Goal: Task Accomplishment & Management: Complete application form

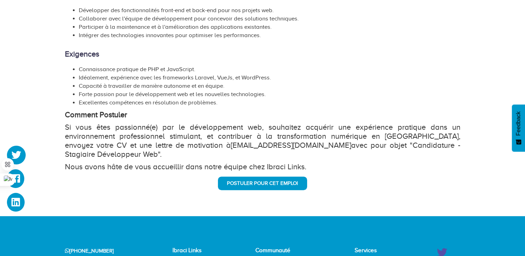
scroll to position [274, 0]
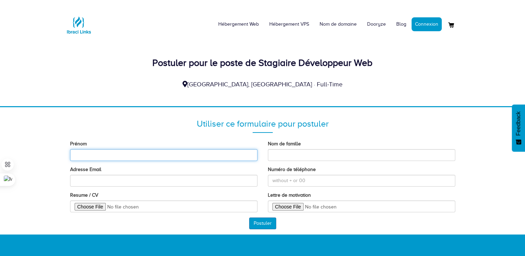
click at [181, 158] on input "Prénom" at bounding box center [163, 155] width 187 height 12
type input "Maïmouna"
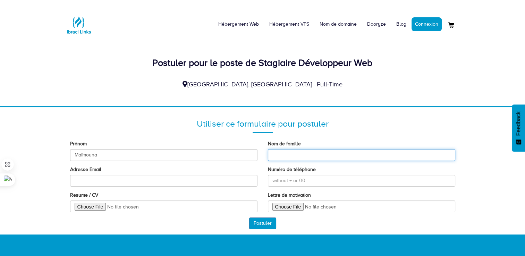
type input "KEÏTA"
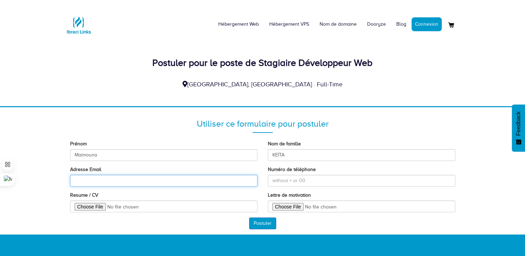
type input "maimounakeyytaa@gmail.coma"
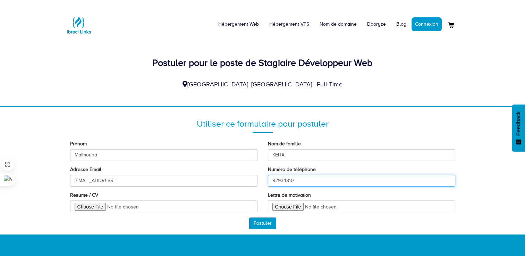
click at [277, 180] on input "92934810" at bounding box center [361, 181] width 187 height 12
click at [284, 180] on input "92 934810" at bounding box center [361, 181] width 187 height 12
click at [291, 180] on input "92 93 48 10" at bounding box center [361, 181] width 187 height 12
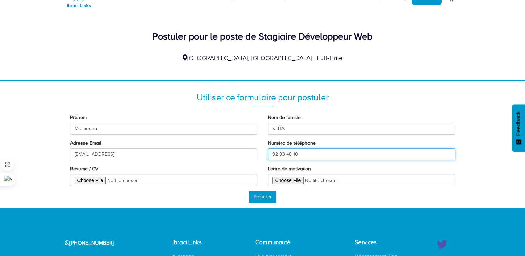
scroll to position [28, 0]
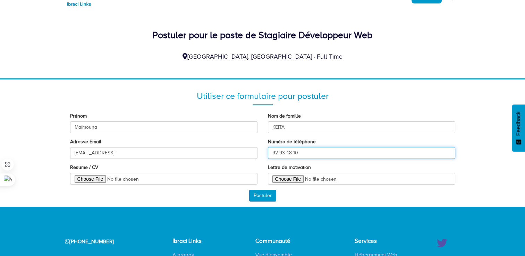
type input "92 93 48 10"
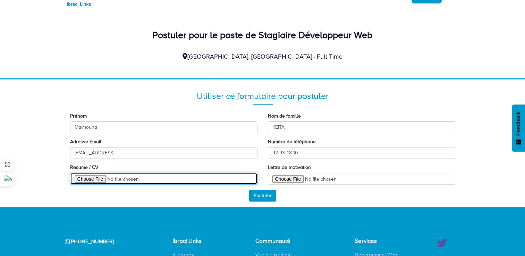
click at [112, 176] on input "Resume / CV" at bounding box center [163, 179] width 187 height 12
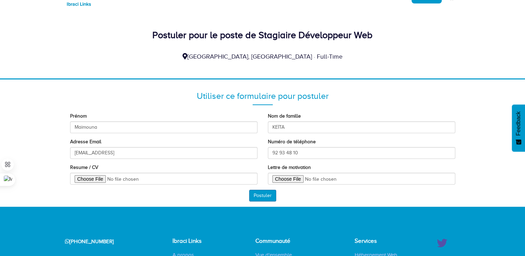
type input "C:\fakepath\CV KEITA Maïmouna.pdf"
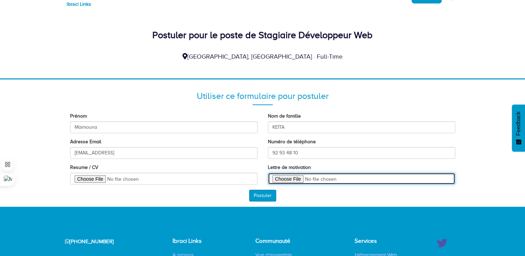
click at [283, 177] on input "Lettre de motivation" at bounding box center [361, 179] width 187 height 12
type input "C:\fakepath\lettre_de_motivation_Ibraci Links.pdf"
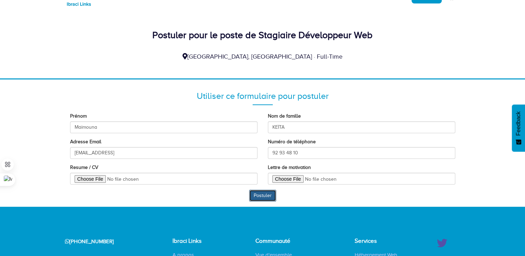
click at [264, 198] on button "Postuler" at bounding box center [262, 196] width 27 height 12
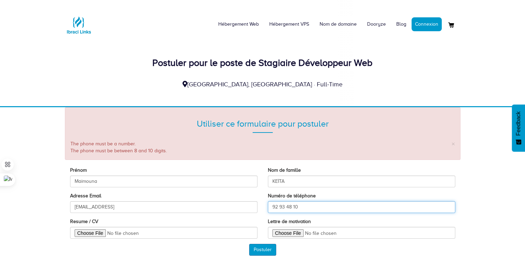
click at [280, 209] on input "92 93 48 10" at bounding box center [361, 207] width 187 height 12
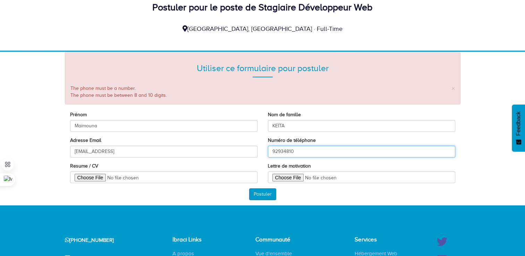
scroll to position [56, 0]
type input "92934810"
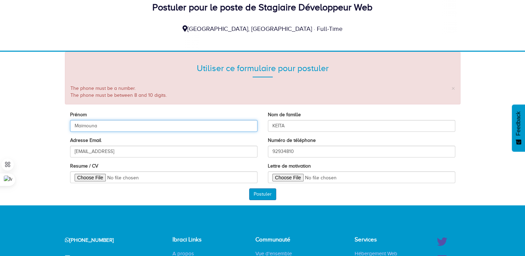
click at [160, 128] on input "Maïmouna" at bounding box center [163, 126] width 187 height 12
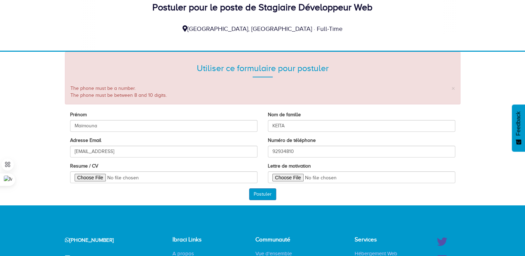
click at [54, 203] on section "Utiliser ce formulaire pour postuler × The phone must be a number. The phone mu…" at bounding box center [262, 129] width 525 height 154
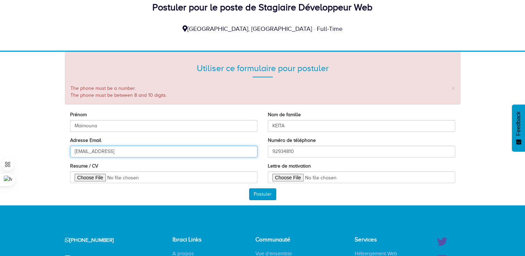
click at [160, 149] on input "maimounakeyytaa@gmail.coma" at bounding box center [163, 152] width 187 height 12
type input "maimounakeyytaa@gmail.com"
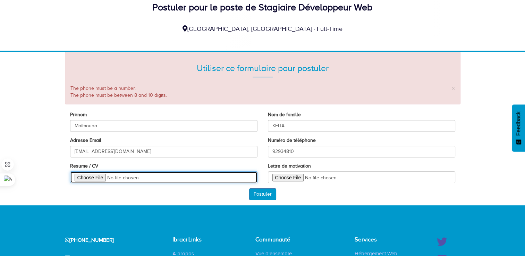
click at [100, 180] on input "Resume / CV" at bounding box center [163, 177] width 187 height 12
click at [105, 178] on input "Resume / CV" at bounding box center [163, 177] width 187 height 12
type input "C:\fakepath\CV KEITA Maïmouna.pdf"
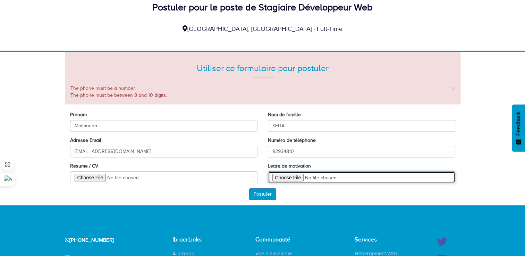
click at [292, 180] on input "Lettre de motivation" at bounding box center [361, 177] width 187 height 12
type input "C:\fakepath\lettre_de_motivation_Ibraci Links.pdf"
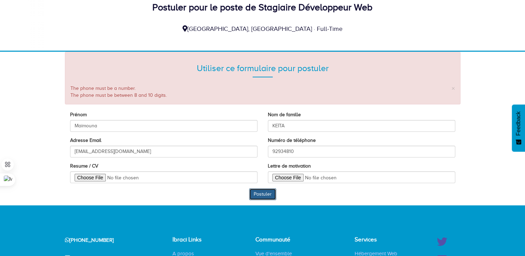
click at [271, 195] on button "Postuler" at bounding box center [262, 194] width 27 height 12
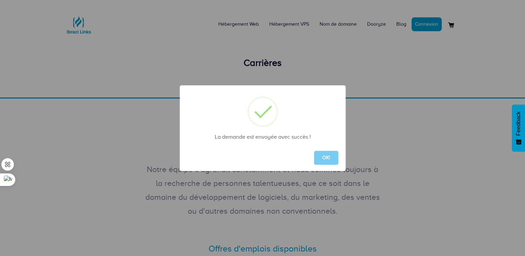
click at [325, 157] on button "OK!" at bounding box center [326, 158] width 24 height 14
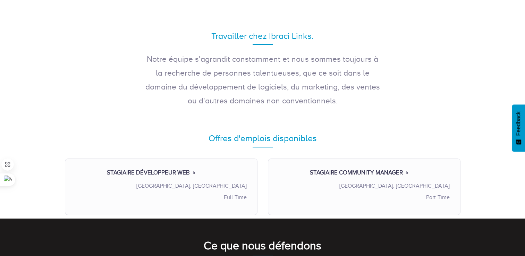
scroll to position [111, 0]
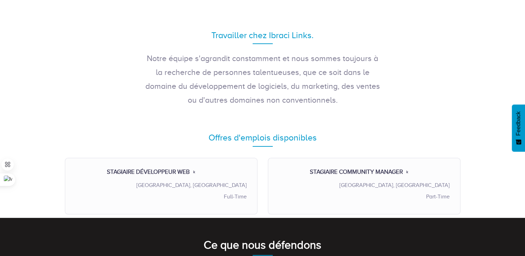
click at [277, 137] on div "Offres d'emplois disponibles" at bounding box center [262, 137] width 395 height 12
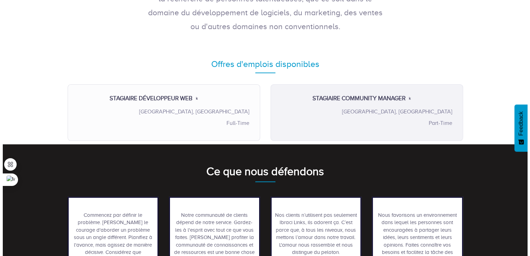
scroll to position [215, 0]
